Goal: Task Accomplishment & Management: Complete application form

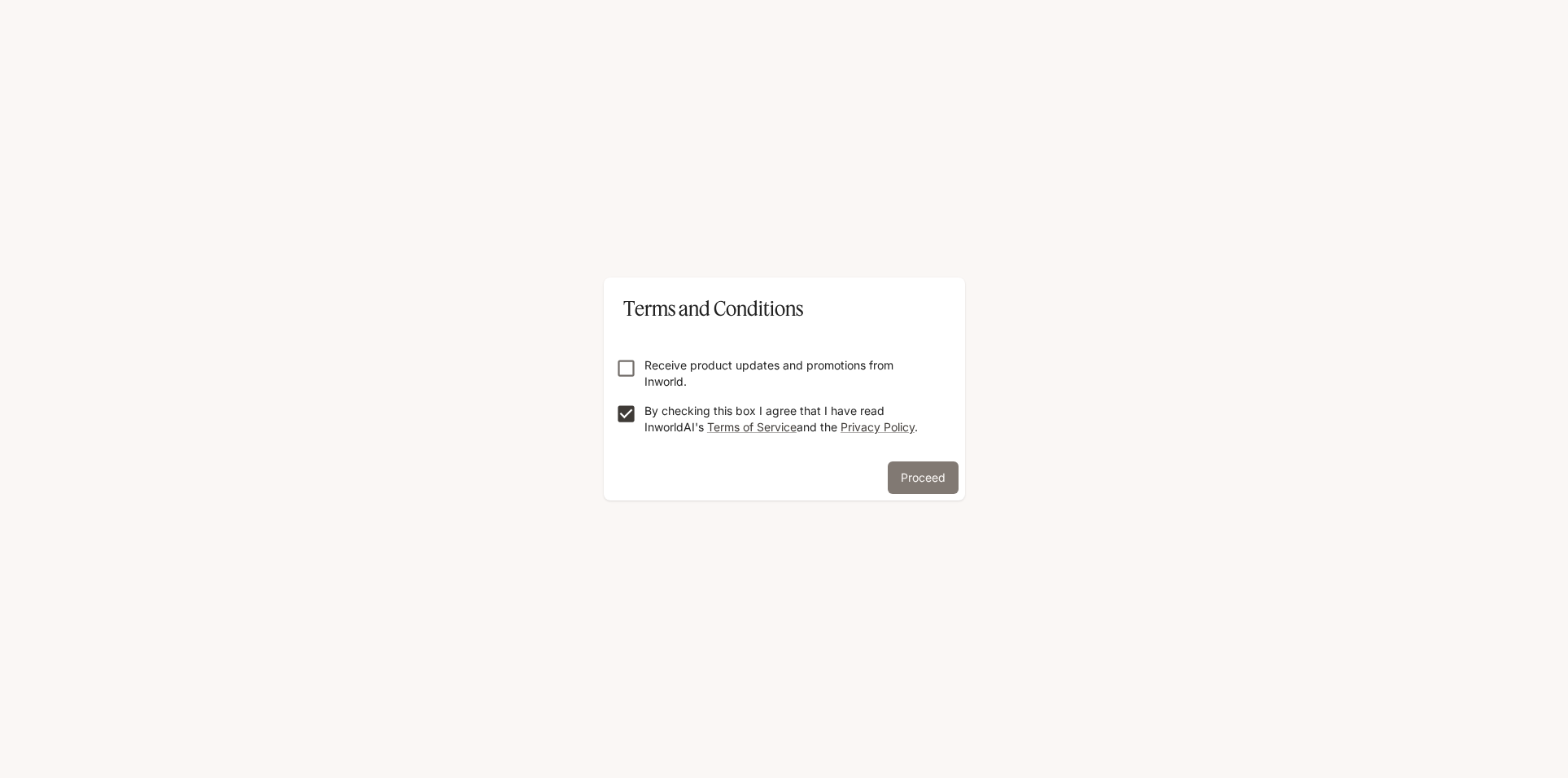
click at [917, 473] on button "Proceed" at bounding box center [923, 477] width 70 height 33
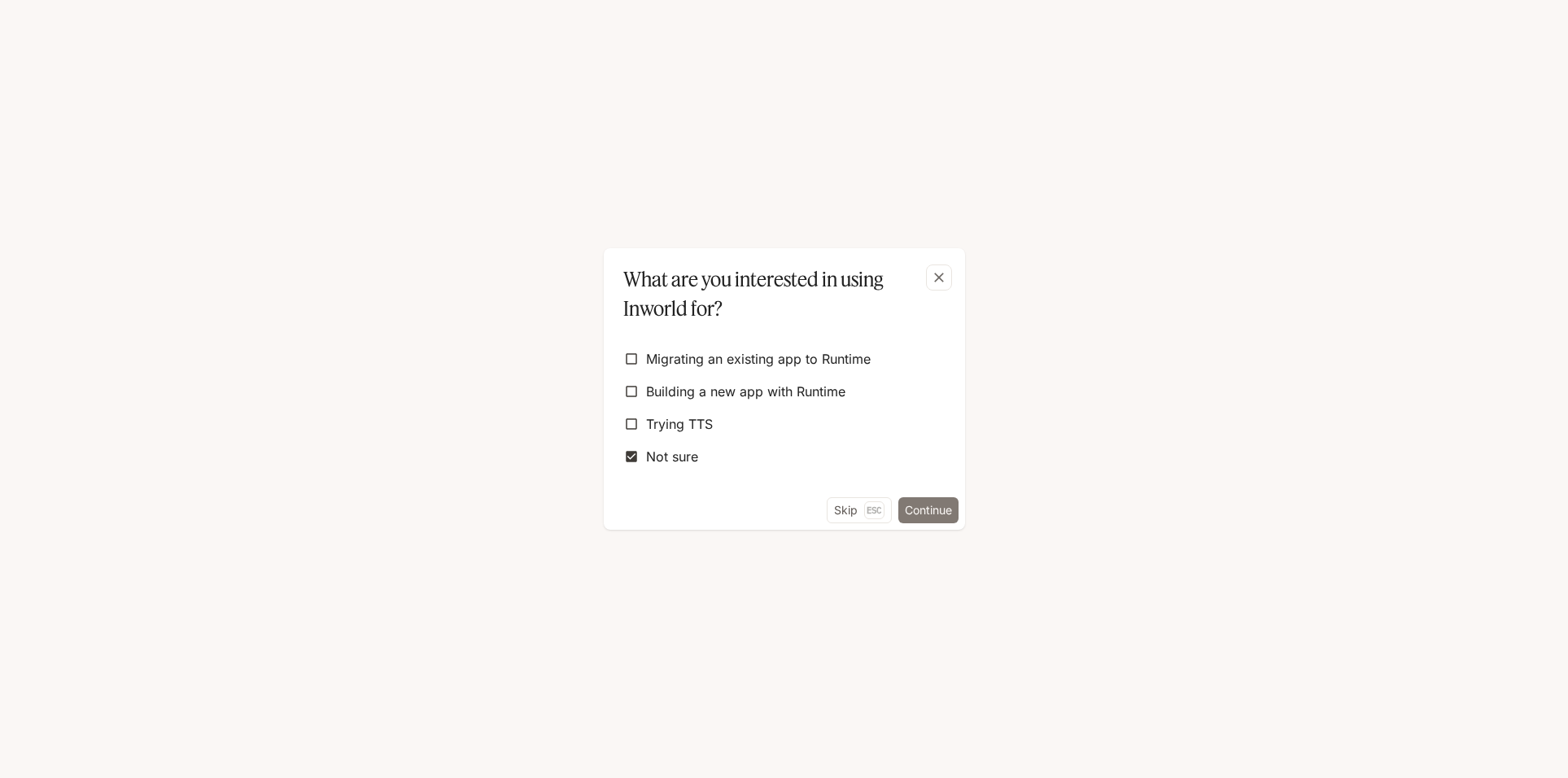
click at [933, 508] on button "Continue" at bounding box center [928, 510] width 60 height 26
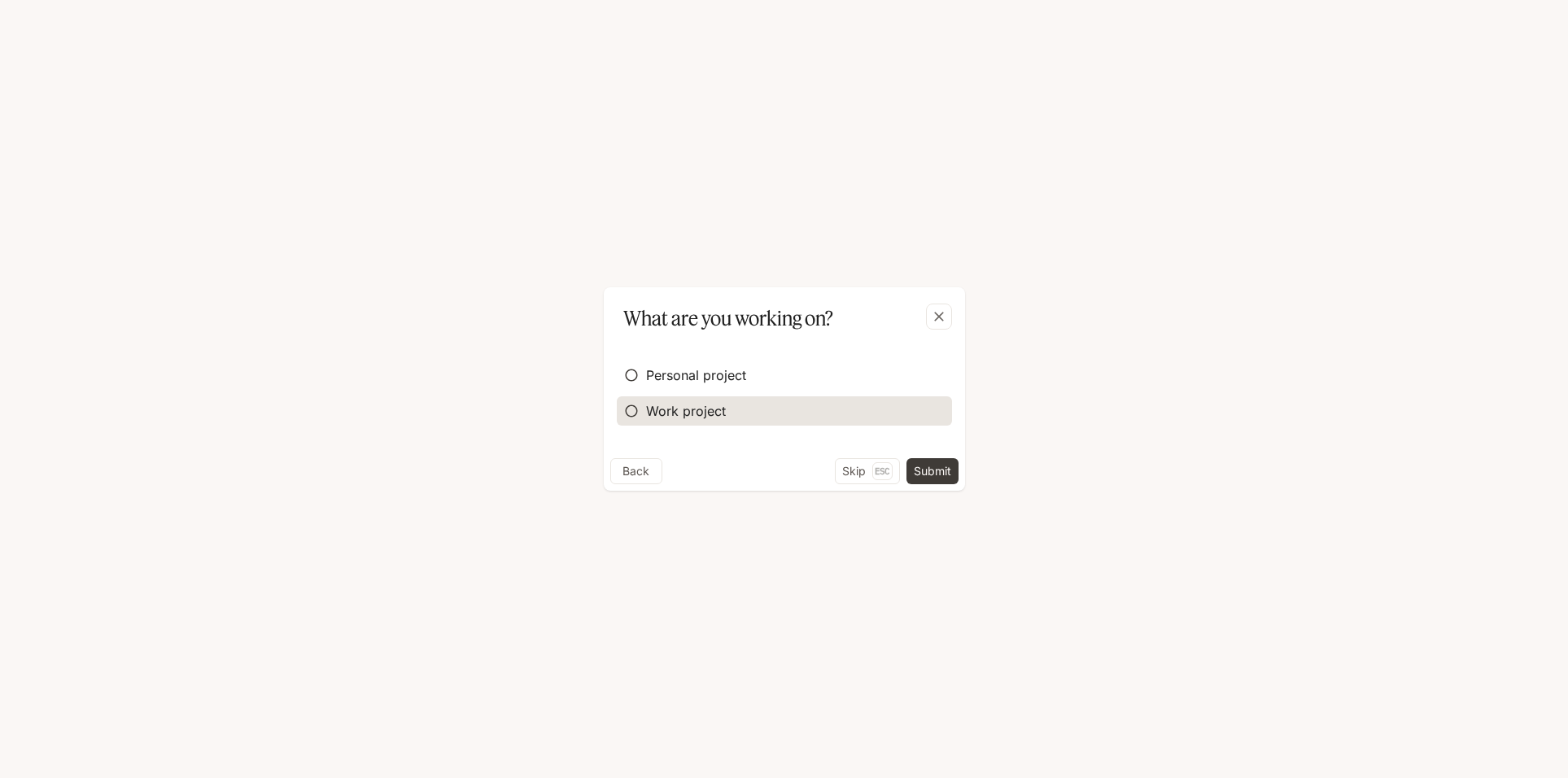
click at [689, 407] on span "Work project" at bounding box center [685, 411] width 80 height 19
click at [911, 468] on button "Continue" at bounding box center [928, 472] width 60 height 26
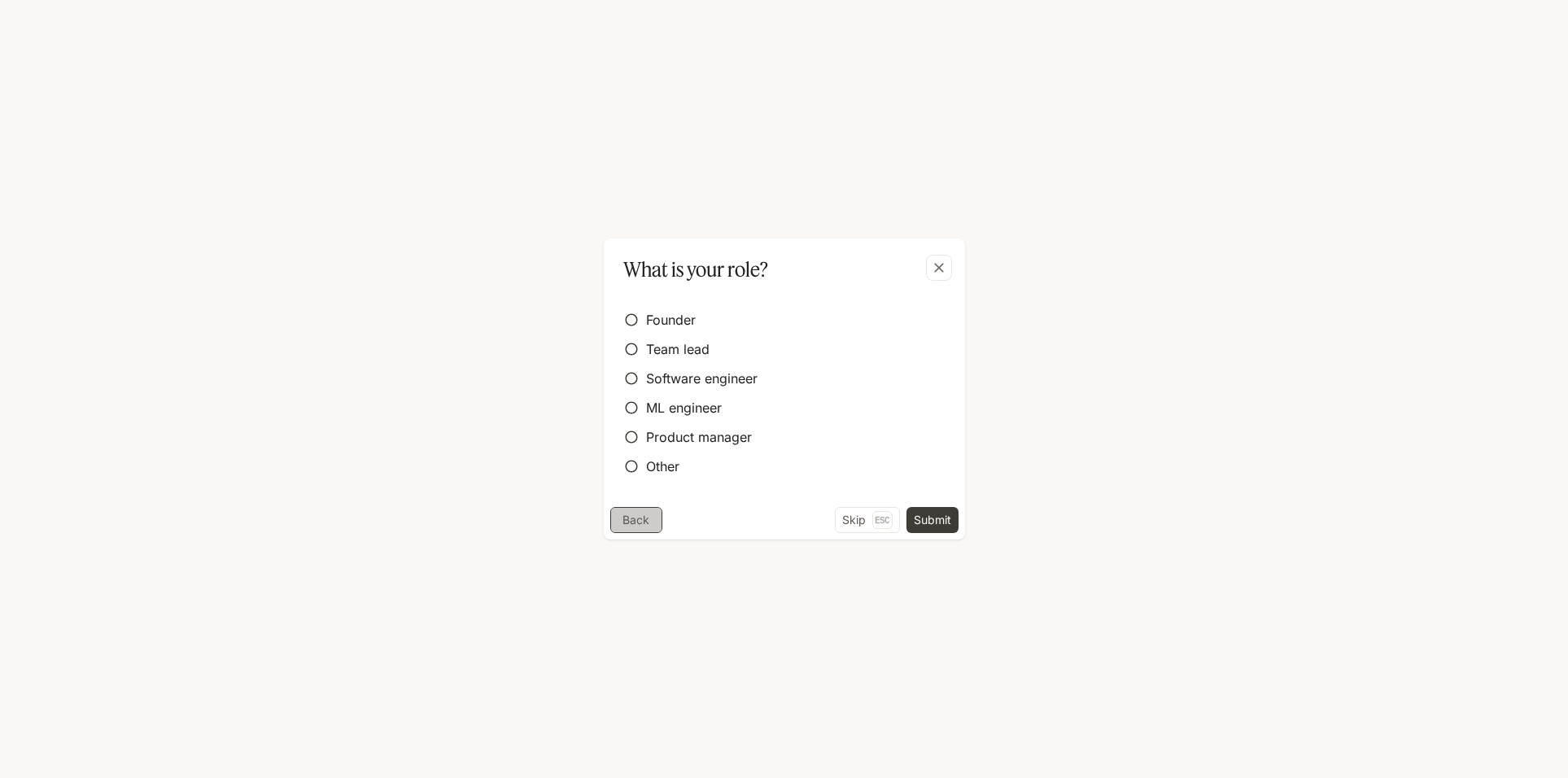
click at [640, 526] on button "Back" at bounding box center [636, 520] width 52 height 26
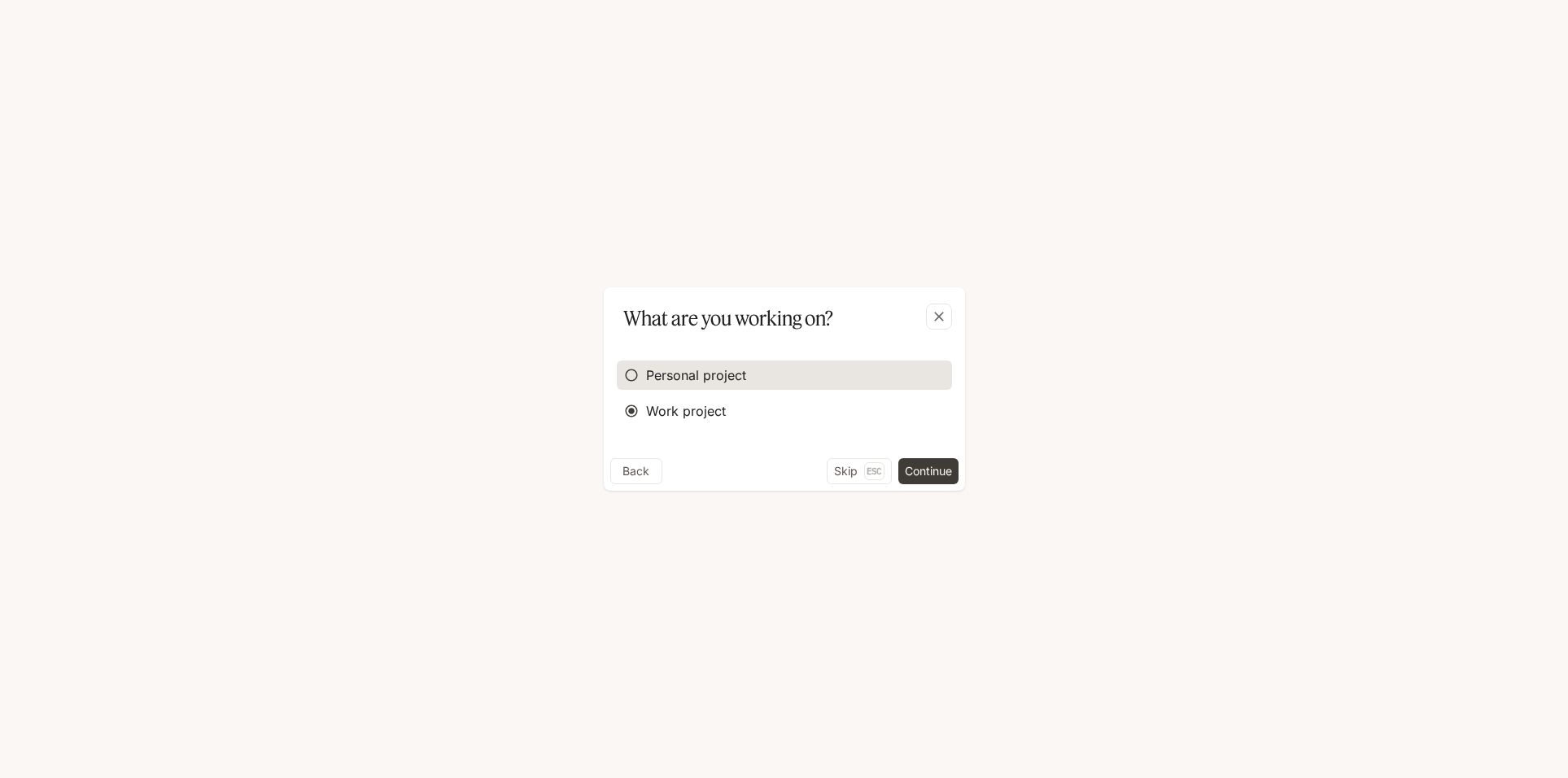
click at [665, 383] on span "Personal project" at bounding box center [696, 375] width 100 height 19
click at [924, 477] on button "Submit" at bounding box center [932, 472] width 52 height 26
